Goal: Information Seeking & Learning: Learn about a topic

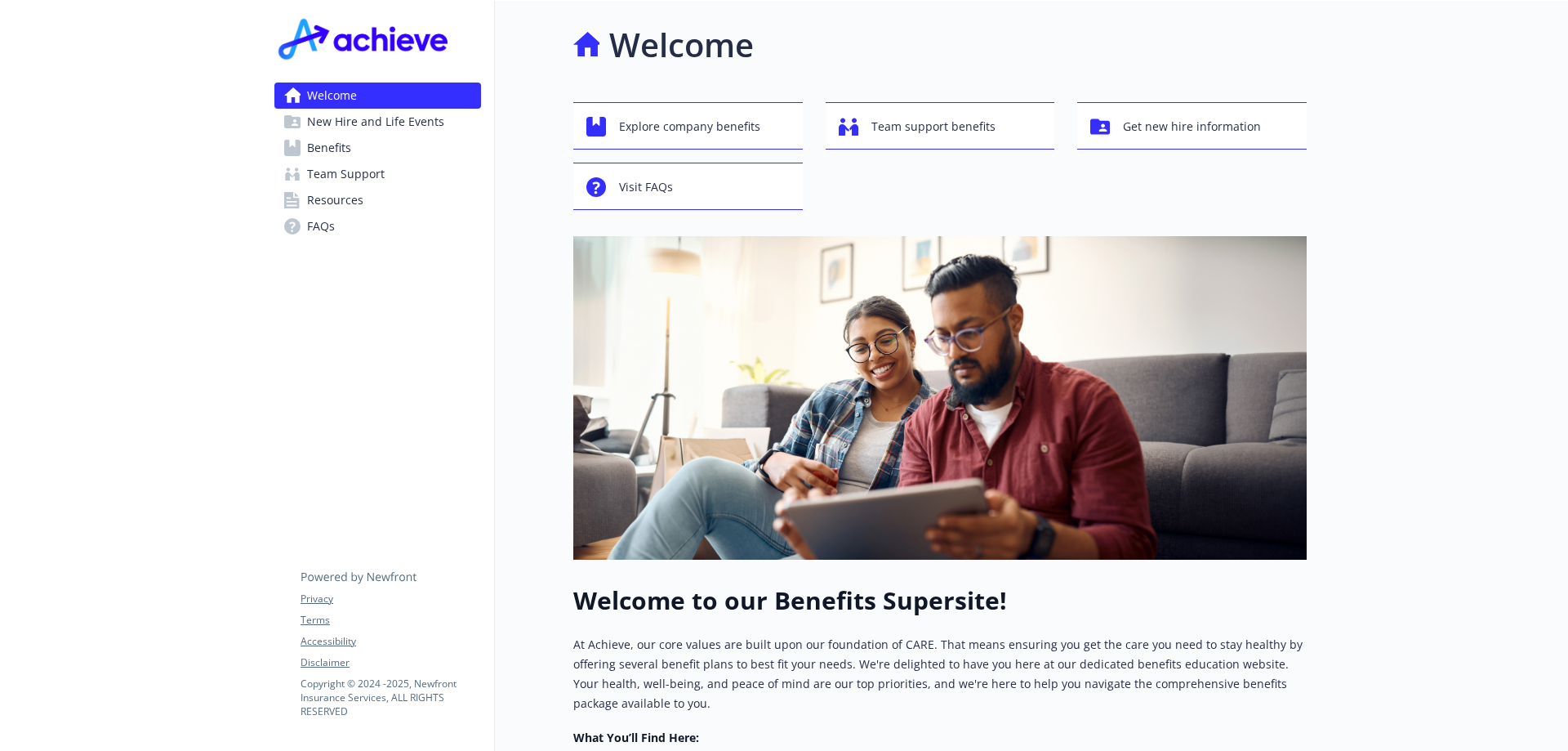
click at [338, 118] on span "New Hire and Life Events" at bounding box center [376, 122] width 137 height 26
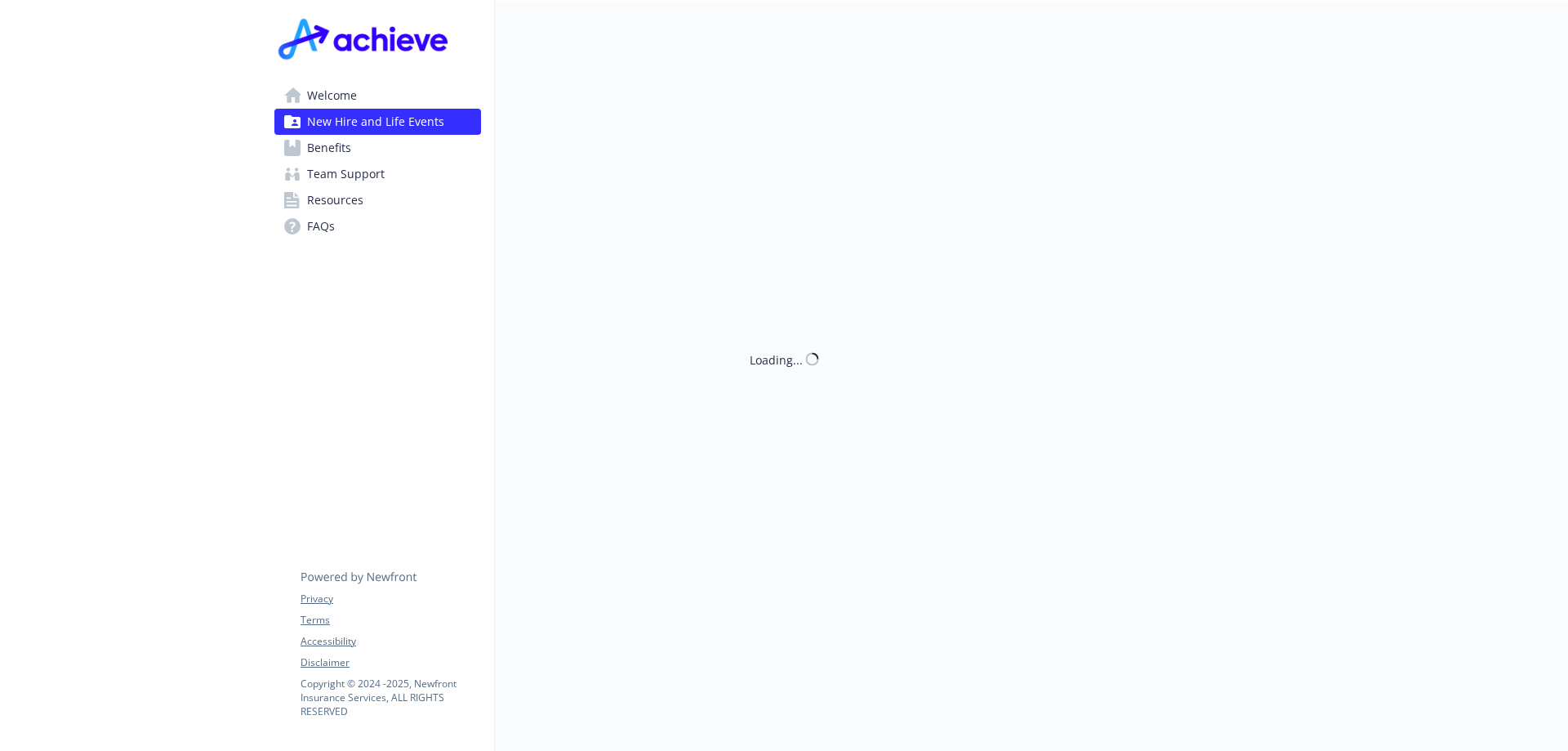
click at [338, 118] on span "New Hire and Life Events" at bounding box center [376, 122] width 137 height 26
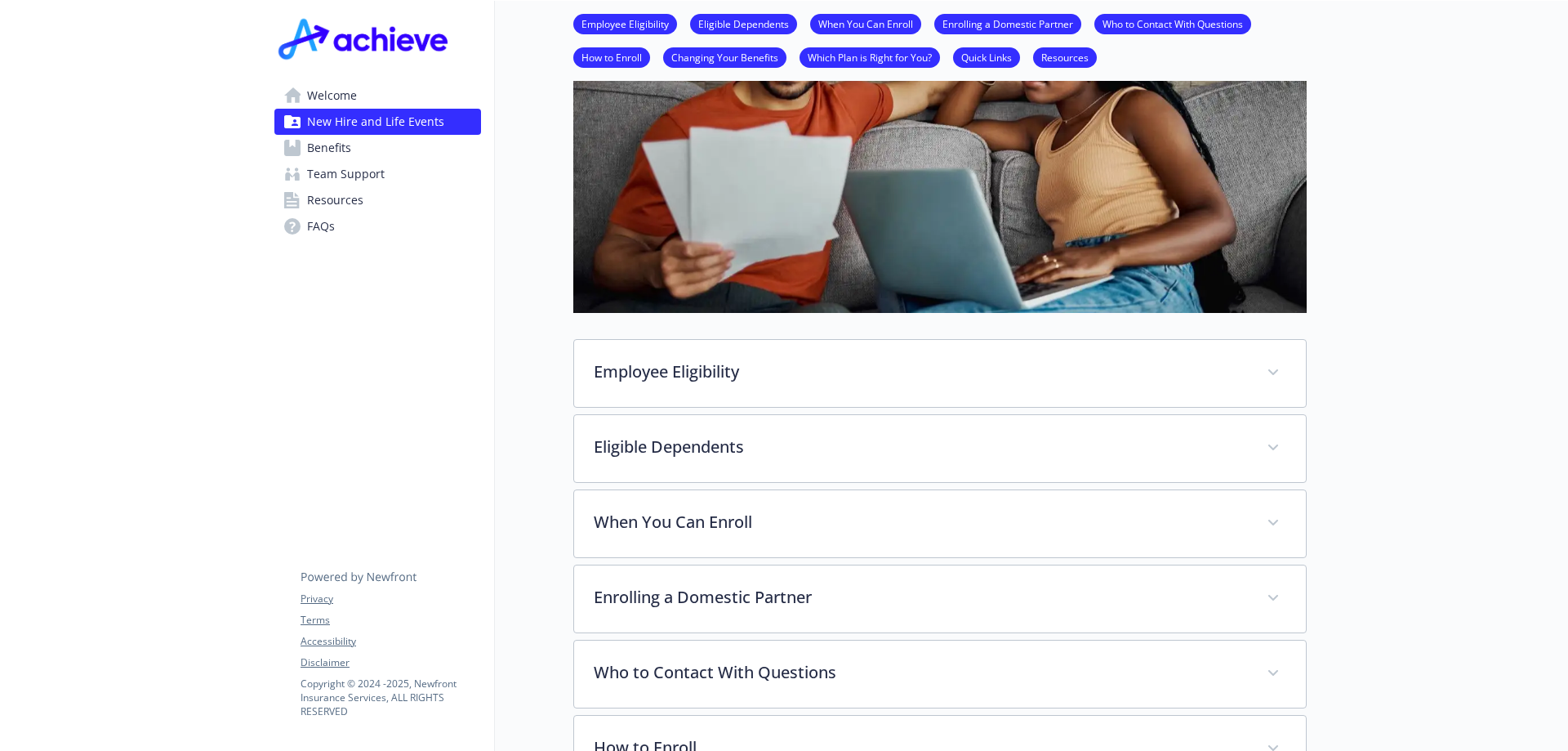
scroll to position [265, 0]
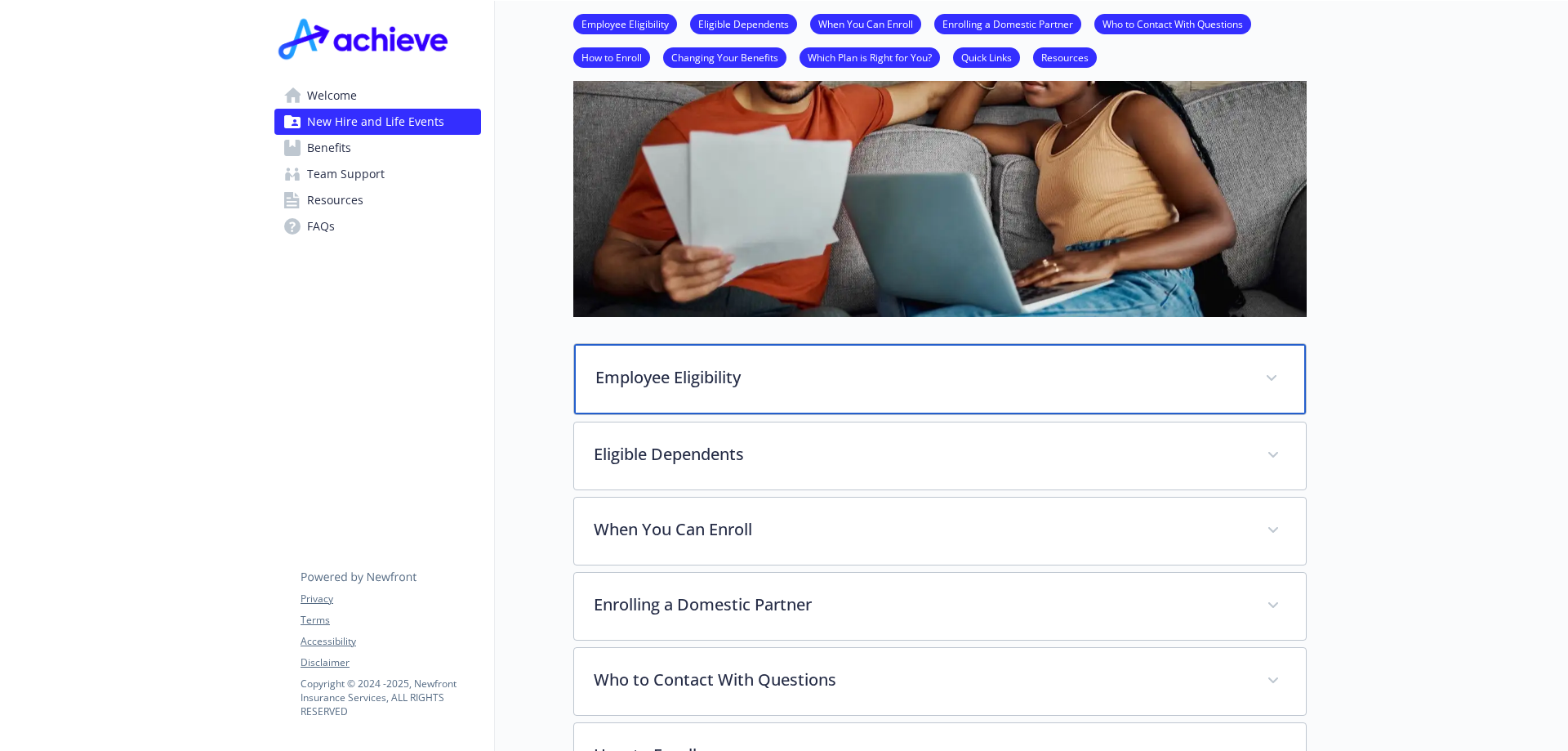
click at [841, 363] on div "Employee Eligibility" at bounding box center [940, 379] width 732 height 70
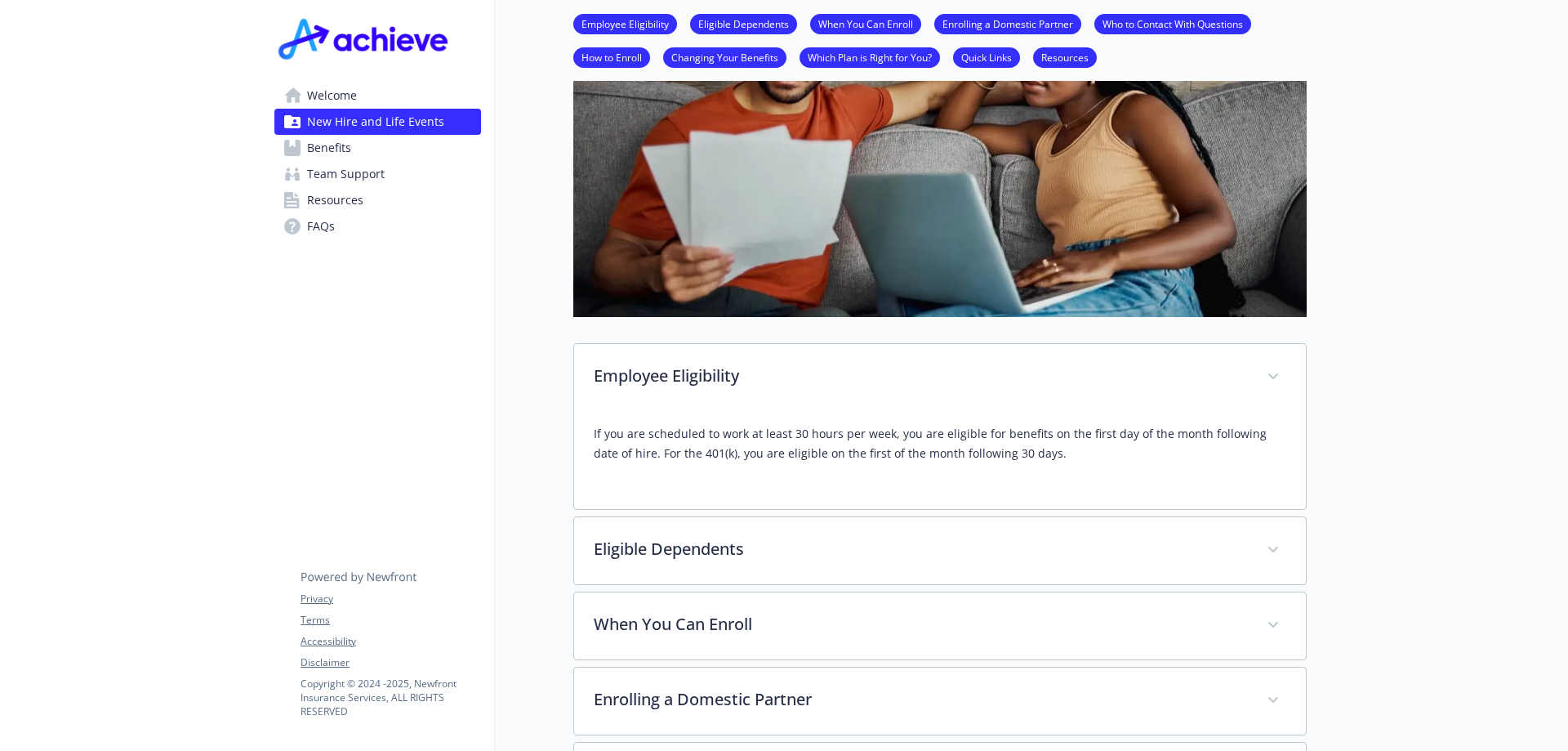
click at [325, 145] on span "Benefits" at bounding box center [329, 148] width 44 height 26
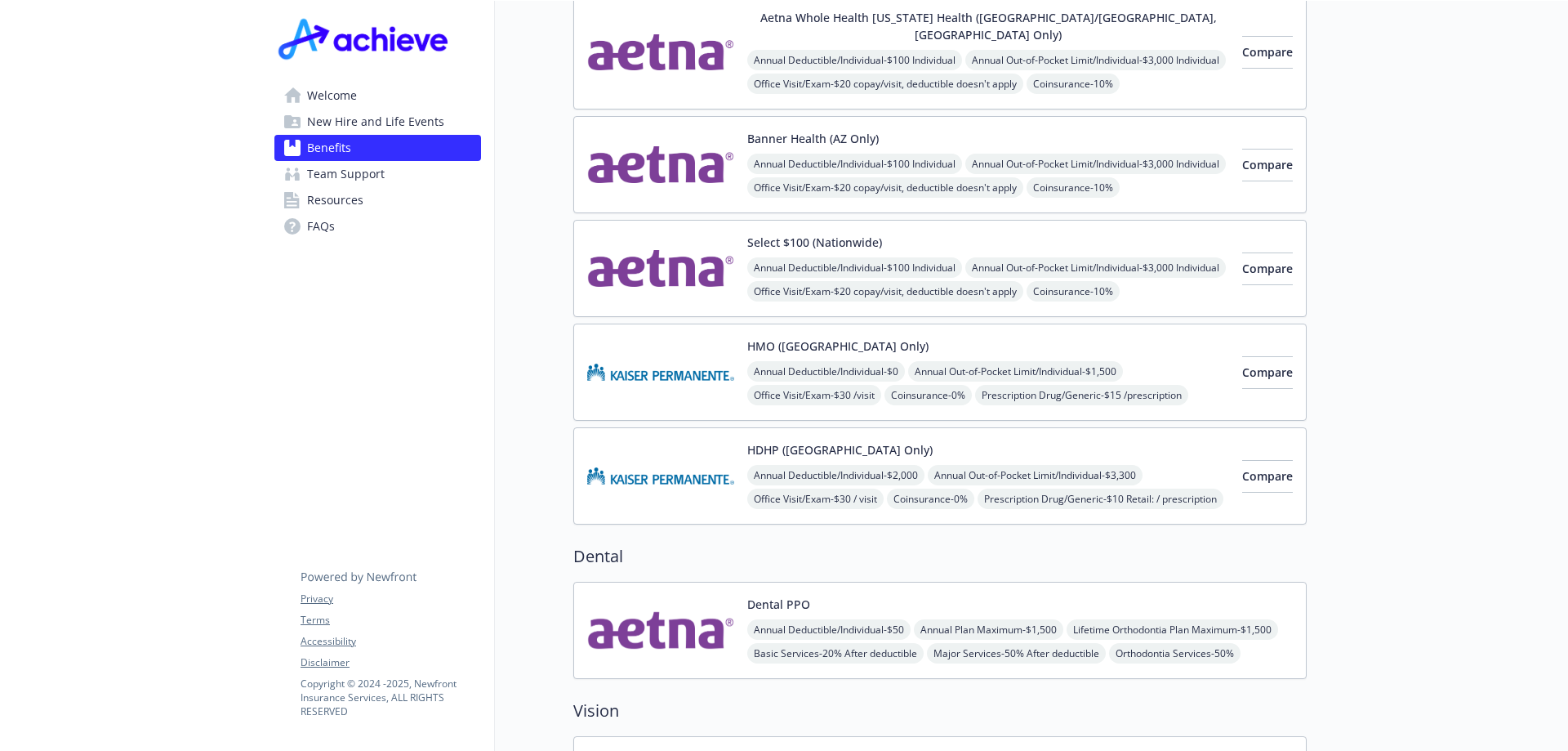
scroll to position [399, 0]
